Goal: Task Accomplishment & Management: Manage account settings

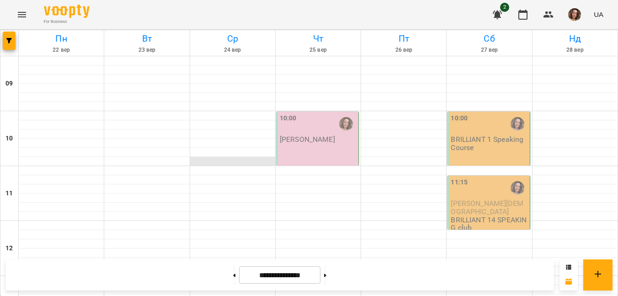
scroll to position [408, 0]
click at [233, 281] on button at bounding box center [234, 275] width 2 height 20
type input "**********"
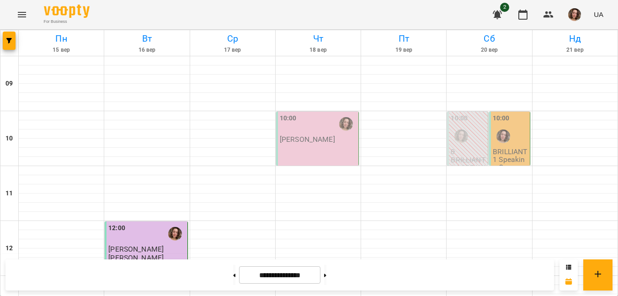
scroll to position [211, 0]
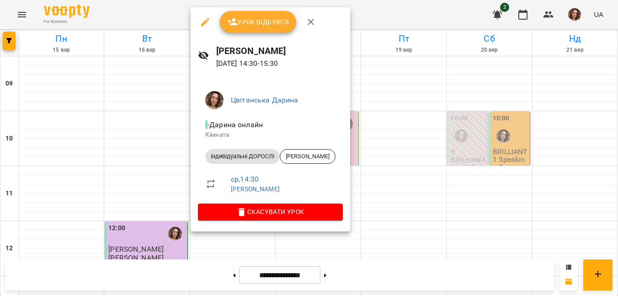
click at [253, 23] on span "Урок відбувся" at bounding box center [258, 21] width 62 height 11
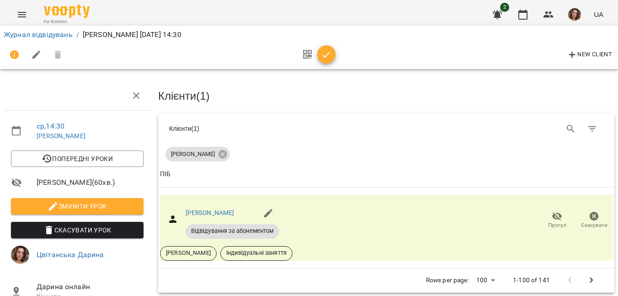
click at [326, 54] on icon "button" at bounding box center [326, 54] width 11 height 11
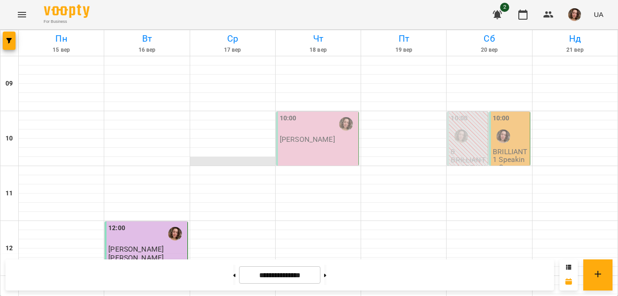
scroll to position [364, 0]
